Goal: Find specific fact: Find specific fact

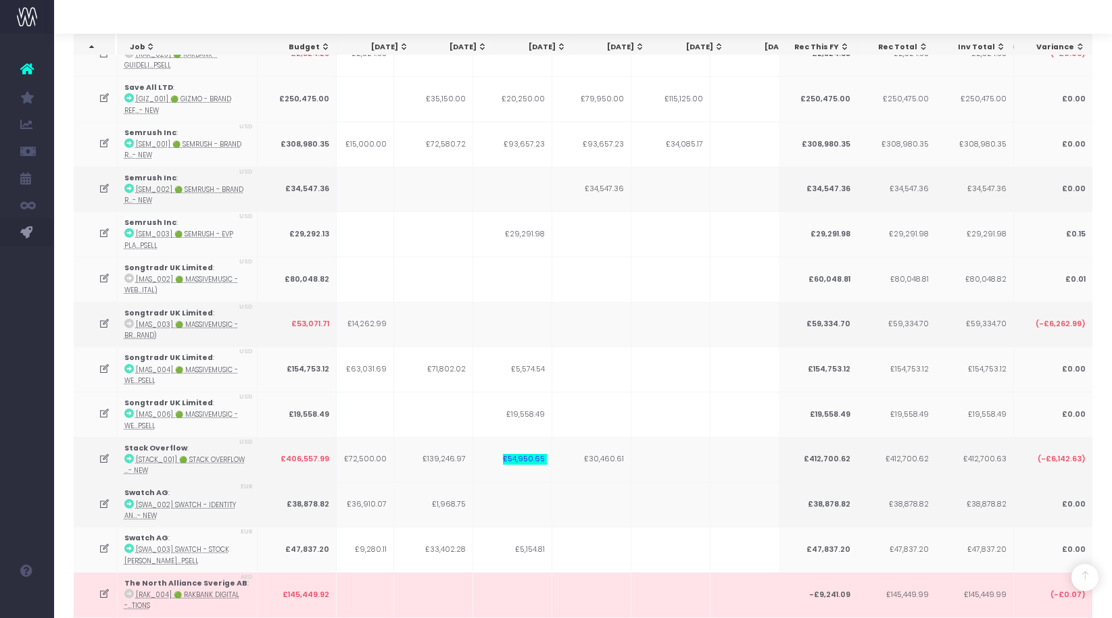
scroll to position [0, 180]
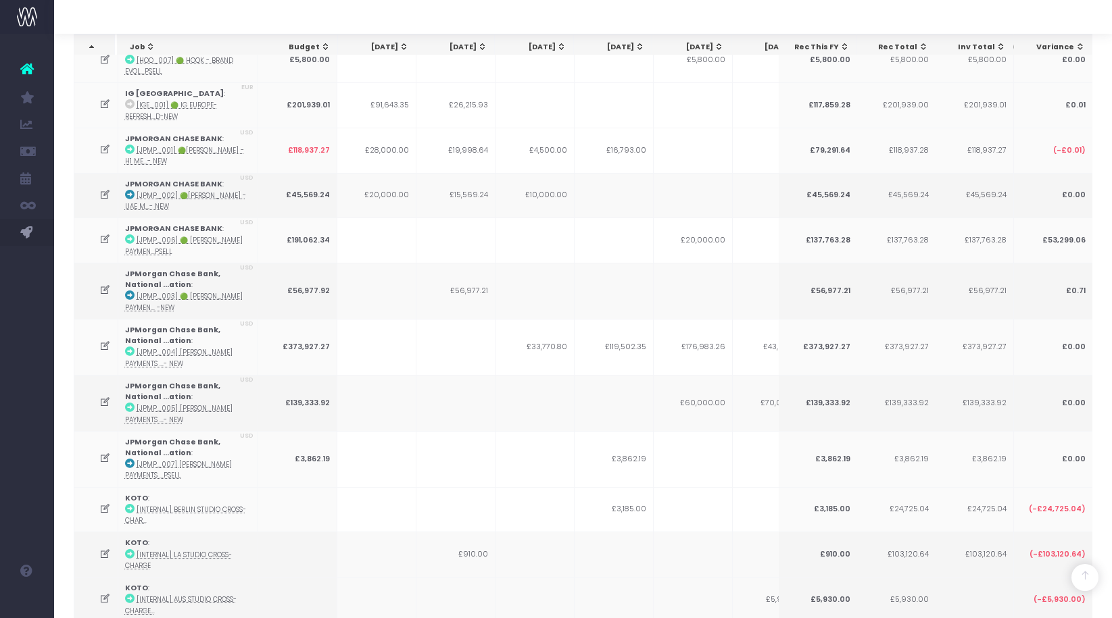
scroll to position [0, 251]
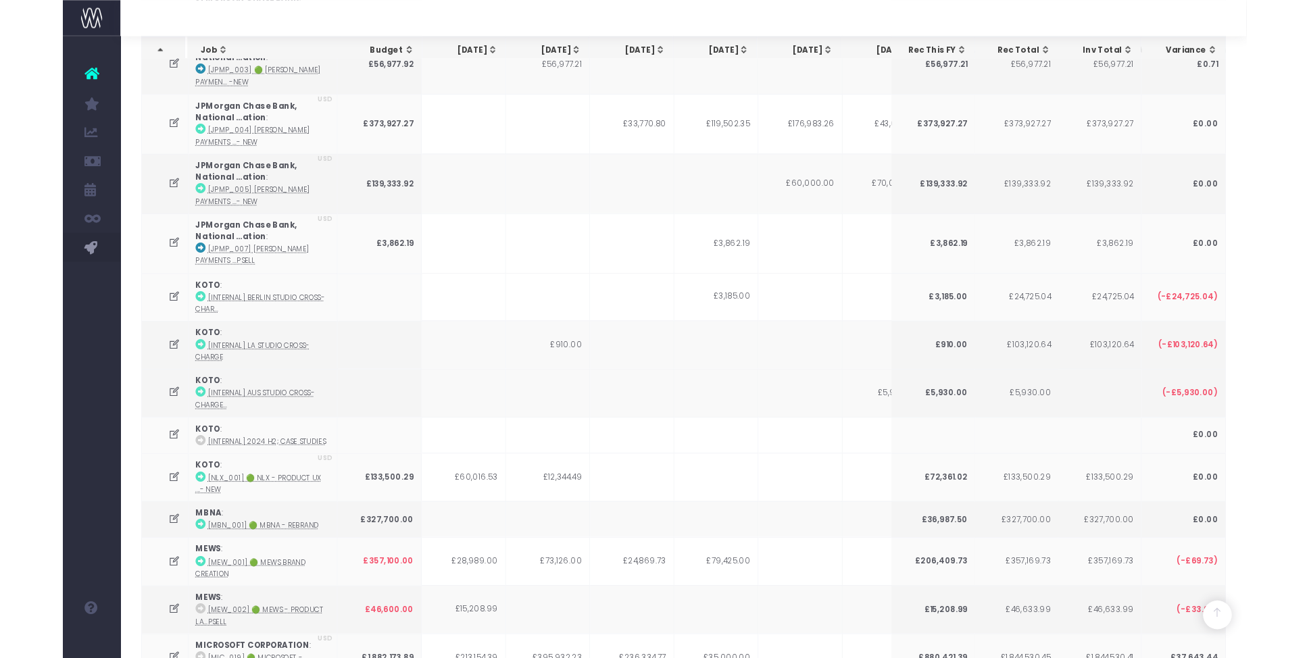
scroll to position [731, 0]
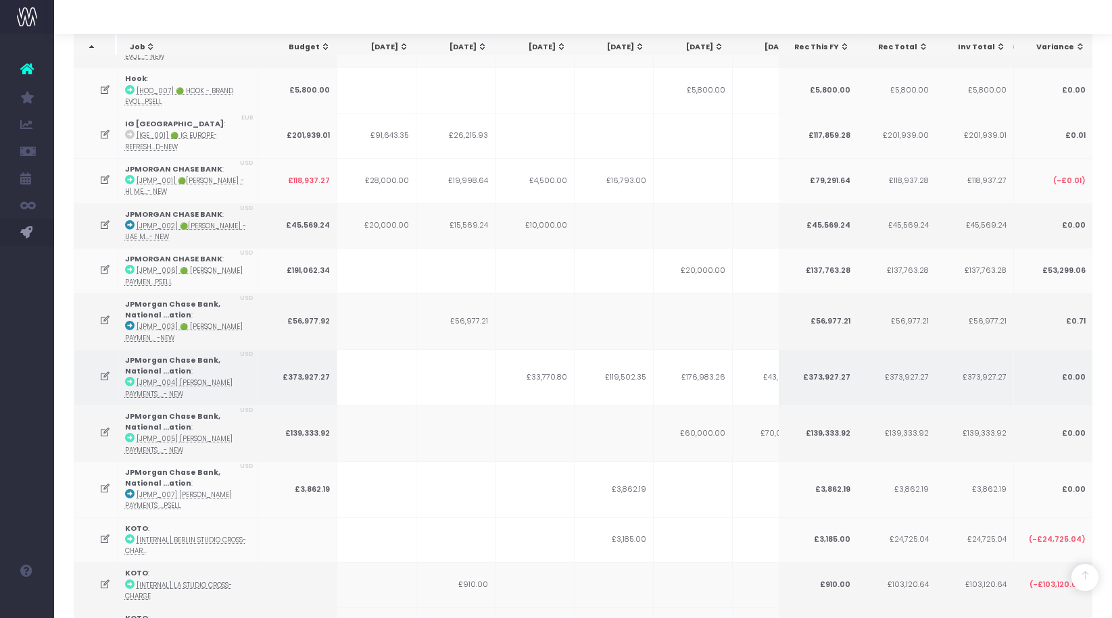
click at [708, 365] on td "£176,983.26" at bounding box center [693, 377] width 79 height 56
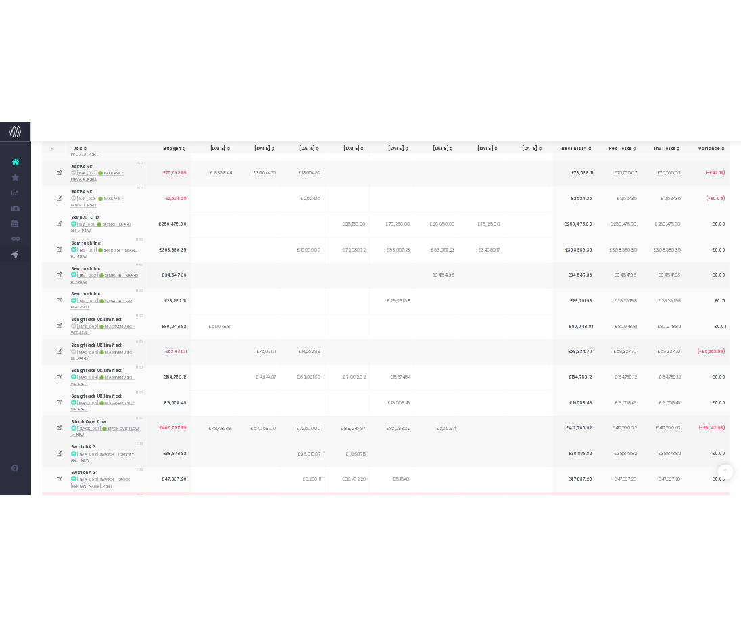
scroll to position [3147, 0]
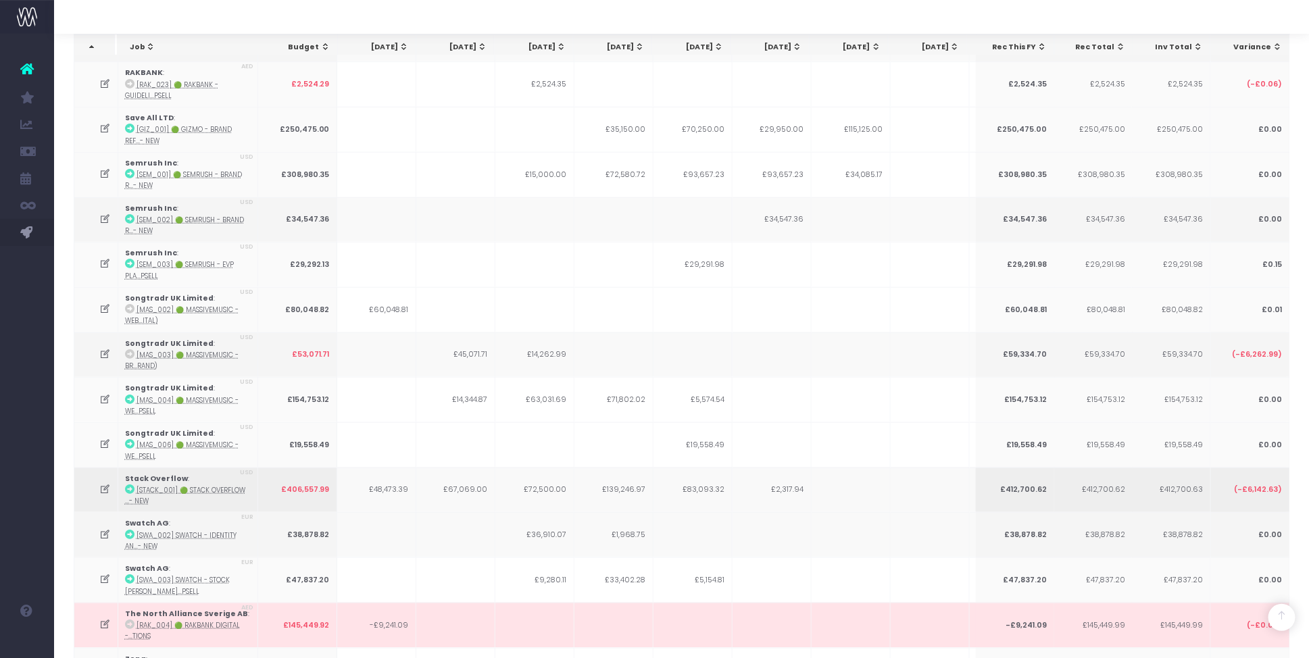
click at [700, 468] on td "£83,093.32" at bounding box center [693, 490] width 79 height 45
